Goal: Complete application form

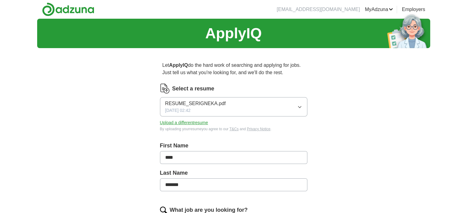
click at [199, 123] on button "Upload a different resume" at bounding box center [184, 123] width 48 height 6
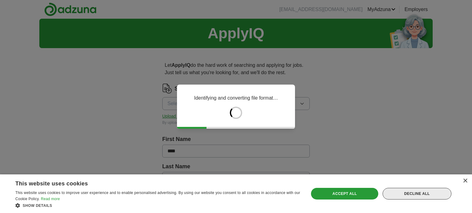
click at [434, 196] on div "Decline all" at bounding box center [416, 194] width 69 height 12
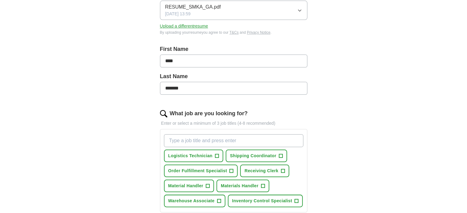
scroll to position [96, 0]
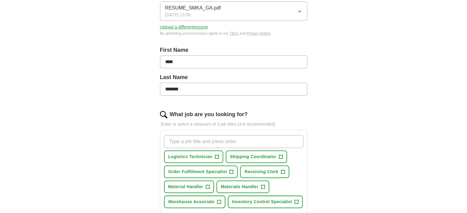
click at [217, 59] on input "****" at bounding box center [233, 62] width 147 height 13
type input "*******"
type input "**"
click at [209, 200] on span "Warehouse Associate" at bounding box center [191, 202] width 46 height 6
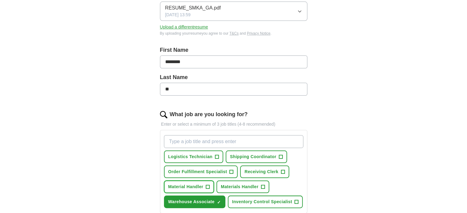
click at [199, 186] on span "Material Handler" at bounding box center [185, 187] width 35 height 6
click at [240, 184] on span "Materials Handler" at bounding box center [240, 187] width 38 height 6
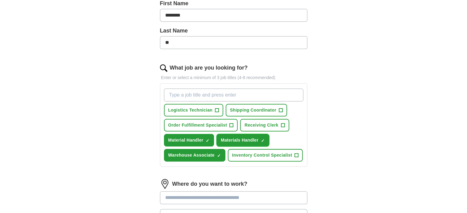
scroll to position [146, 0]
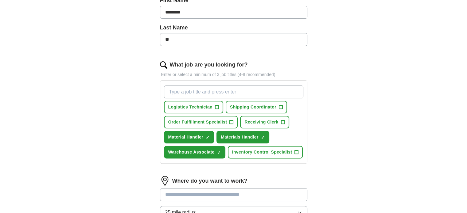
click at [465, 99] on div "ApplyIQ Let ApplyIQ do the hard work of searching and applying for jobs. Just t…" at bounding box center [233, 85] width 467 height 424
click at [212, 90] on input "What job are you looking for?" at bounding box center [233, 92] width 139 height 13
type input "D"
click at [209, 107] on span "Logistics Technician" at bounding box center [190, 107] width 44 height 6
click at [184, 92] on input "What job are you looking for?" at bounding box center [233, 92] width 139 height 13
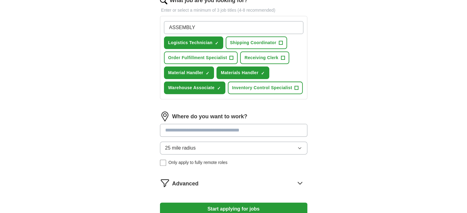
scroll to position [211, 0]
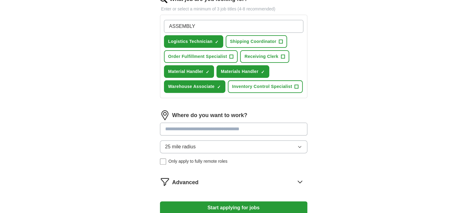
type input "ASSEMBLY"
click at [460, 112] on div "ApplyIQ Let ApplyIQ do the hard work of searching and applying for jobs. Just t…" at bounding box center [233, 19] width 467 height 424
click at [237, 128] on input at bounding box center [233, 129] width 147 height 13
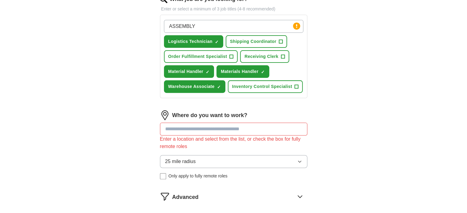
click at [236, 210] on form "Select a resume RESUME_SMKA_GA.pdf [DATE] 13:59 Upload a different resume By up…" at bounding box center [233, 55] width 147 height 365
click at [220, 131] on input at bounding box center [233, 129] width 147 height 13
type input "*"
type input "**********"
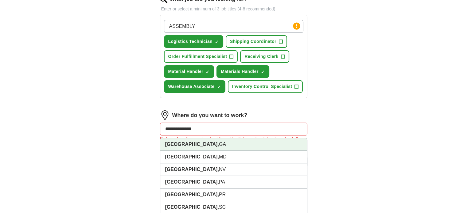
click at [191, 145] on strong "[GEOGRAPHIC_DATA]," at bounding box center [192, 144] width 54 height 5
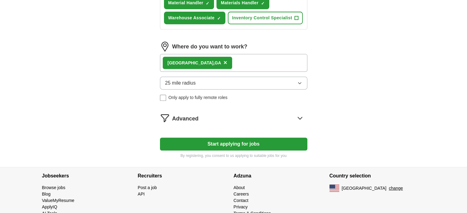
scroll to position [282, 0]
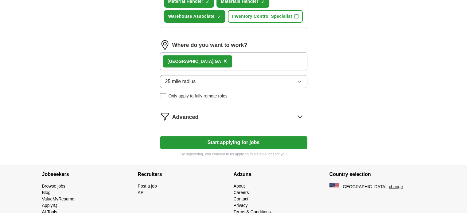
click at [256, 139] on button "Start applying for jobs" at bounding box center [233, 142] width 147 height 13
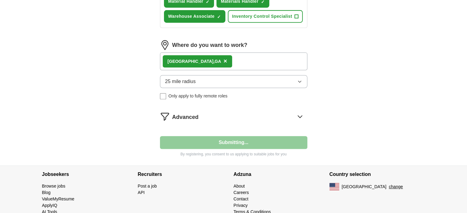
select select "**"
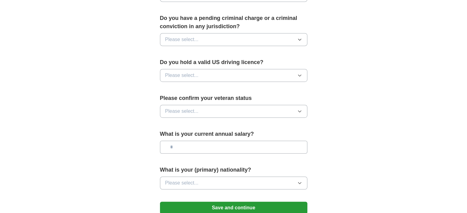
scroll to position [361, 0]
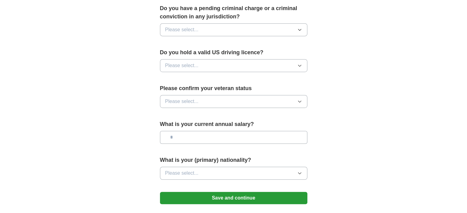
click at [256, 192] on button "Save and continue" at bounding box center [233, 198] width 147 height 12
